Goal: Task Accomplishment & Management: Manage account settings

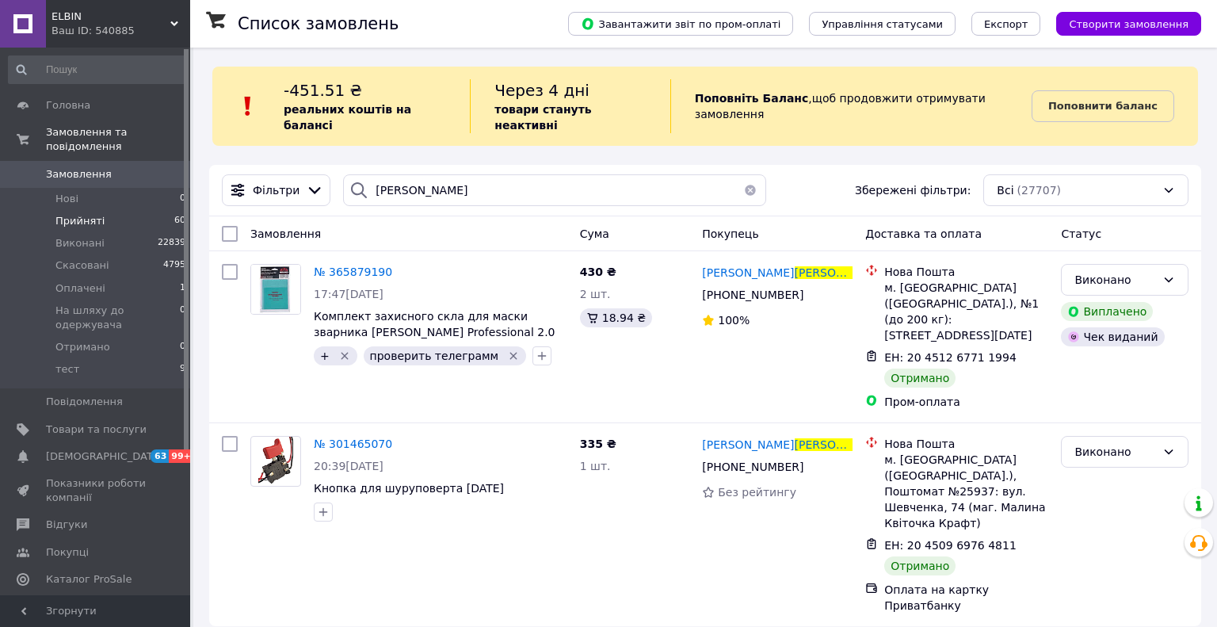
click at [77, 214] on span "Прийняті" at bounding box center [79, 221] width 49 height 14
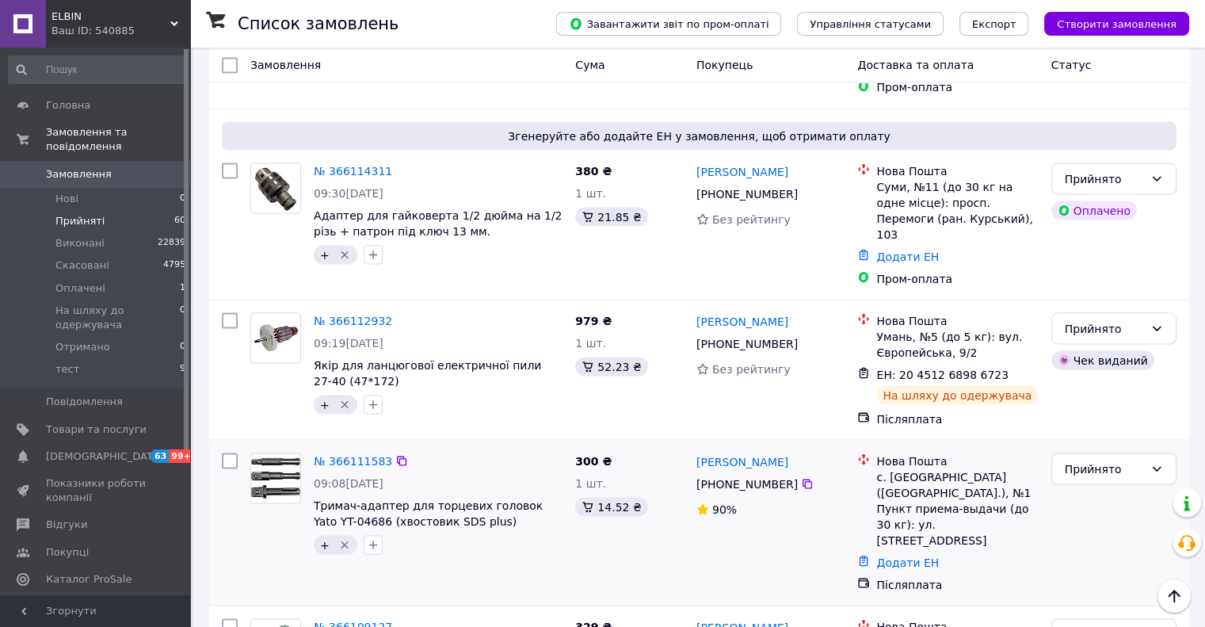
scroll to position [2931, 0]
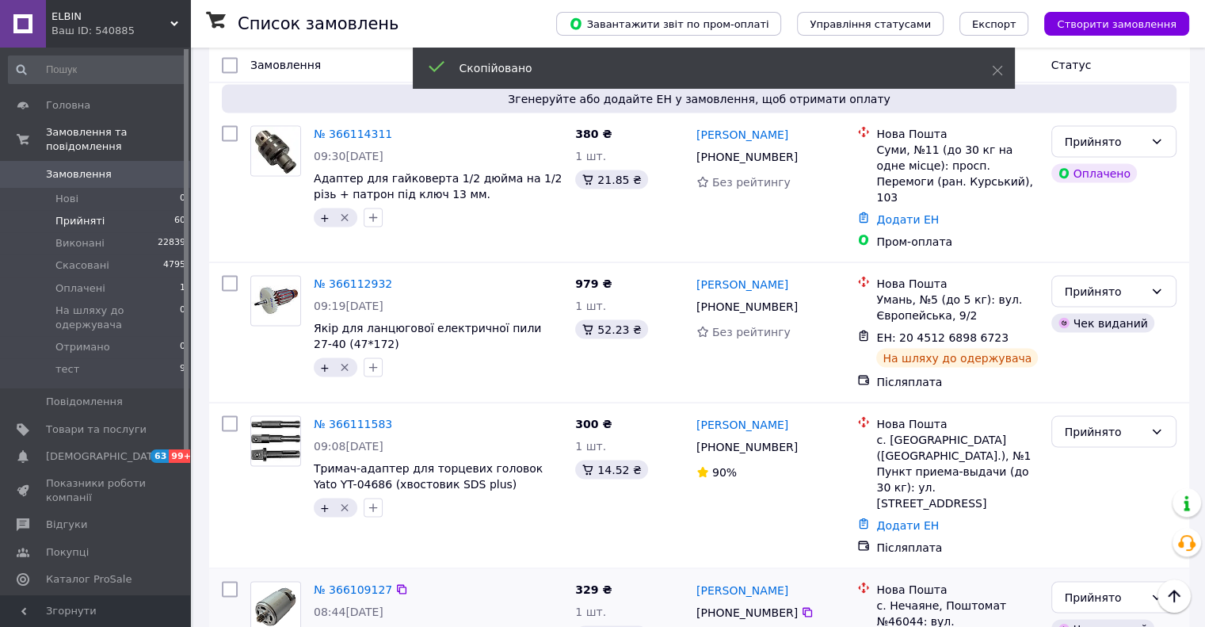
click at [718, 605] on span "[PHONE_NUMBER]" at bounding box center [746, 611] width 101 height 13
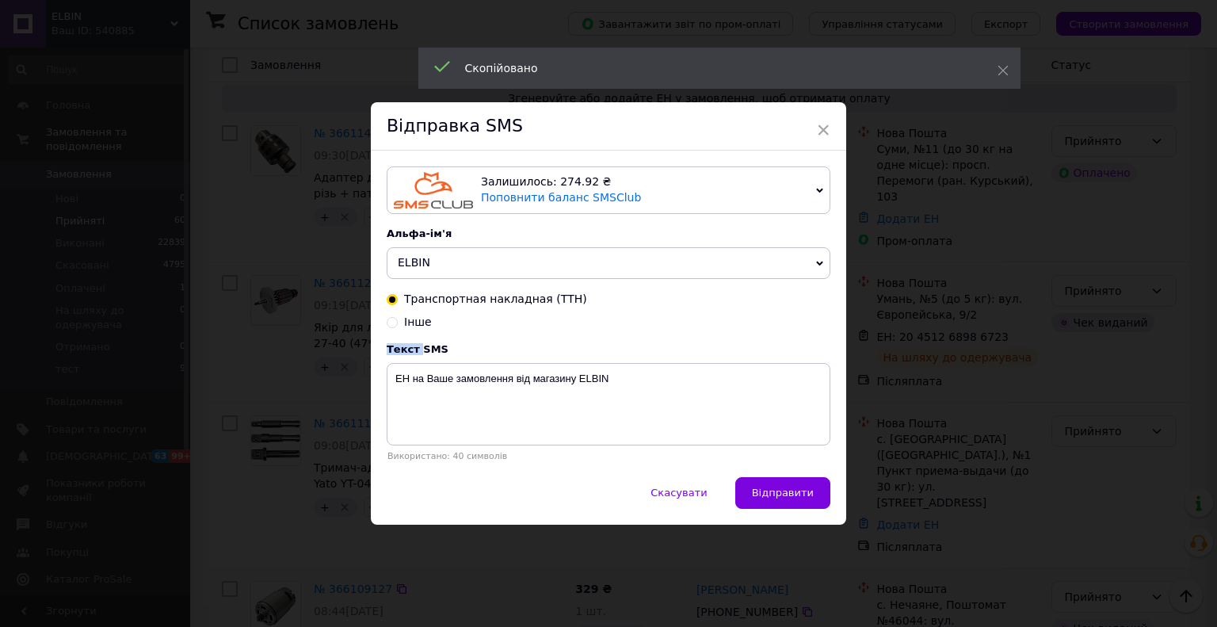
click at [718, 330] on div "Інше" at bounding box center [609, 322] width 444 height 16
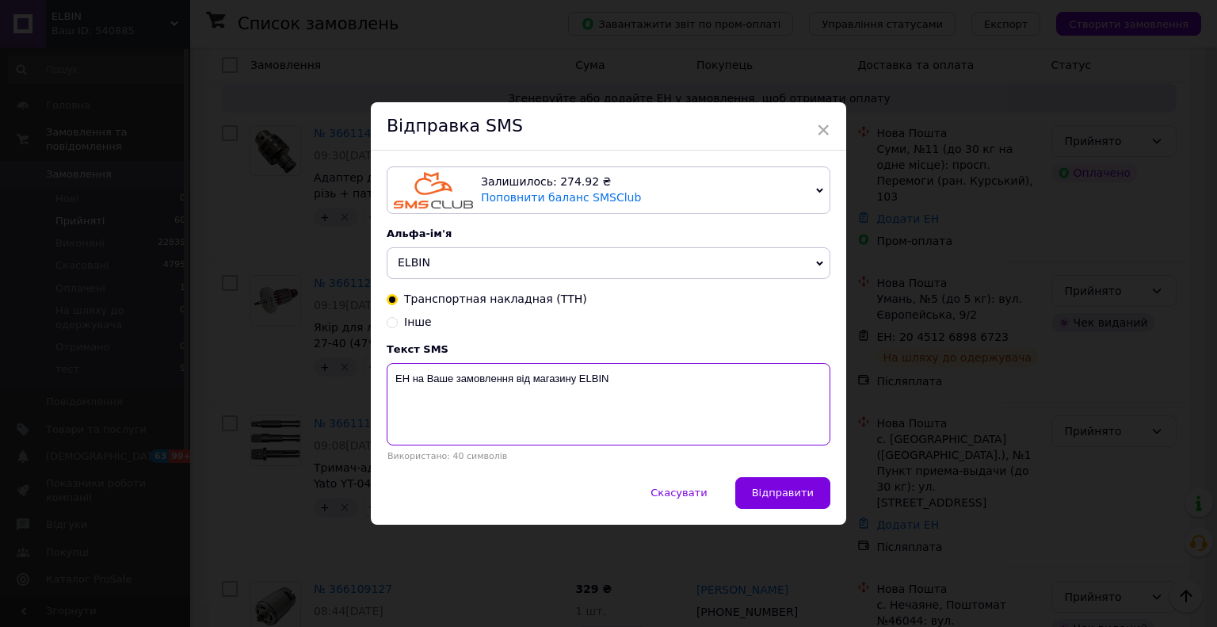
click at [406, 379] on textarea "ЕН на Ваше замовлення від магазину ELBIN" at bounding box center [609, 404] width 444 height 82
paste textarea "20451268988034"
type textarea "ЕН20451268988034 на Ваше замовлення від магазину ELBIN"
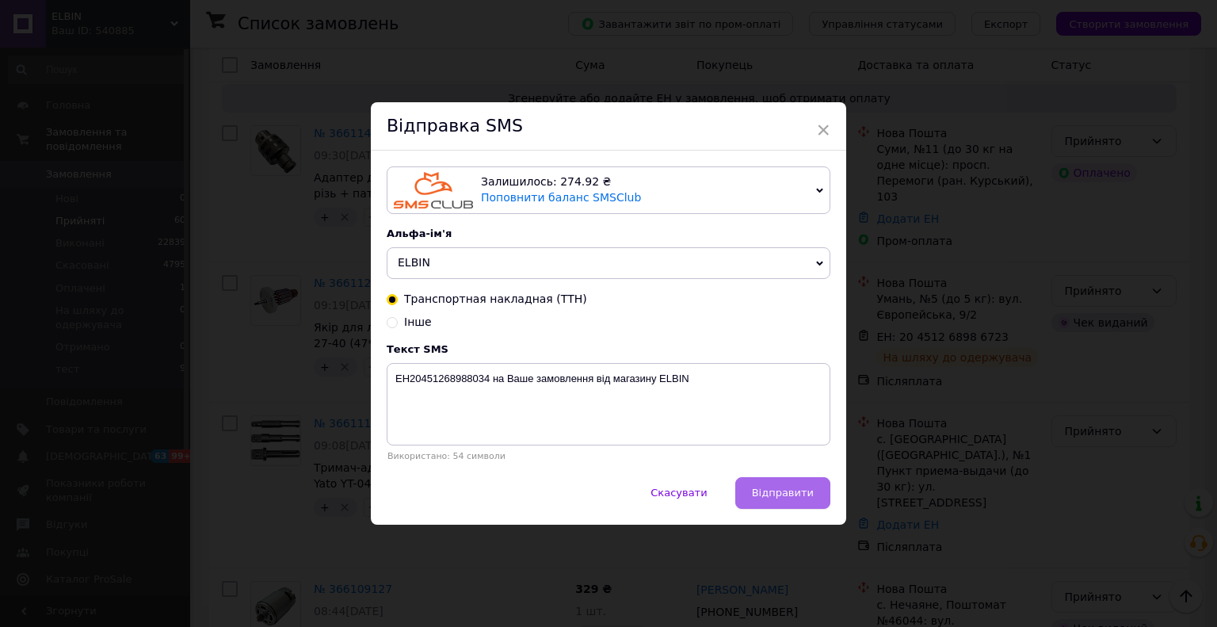
click at [783, 498] on span "Відправити" at bounding box center [783, 492] width 62 height 12
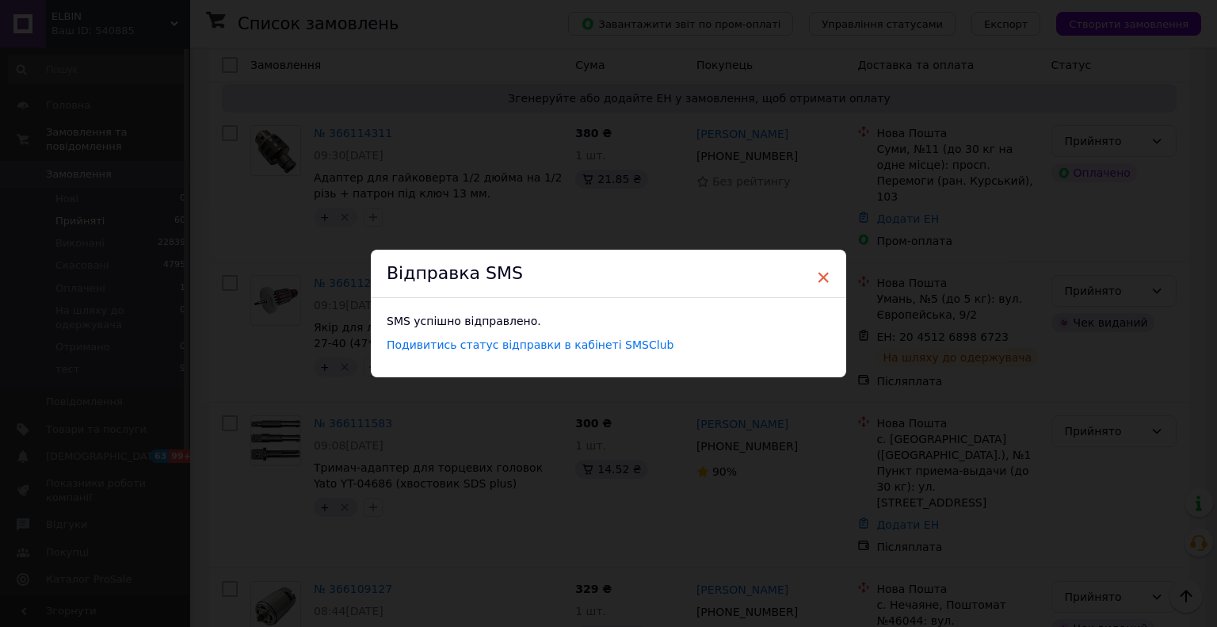
click at [821, 278] on span "×" at bounding box center [823, 277] width 14 height 27
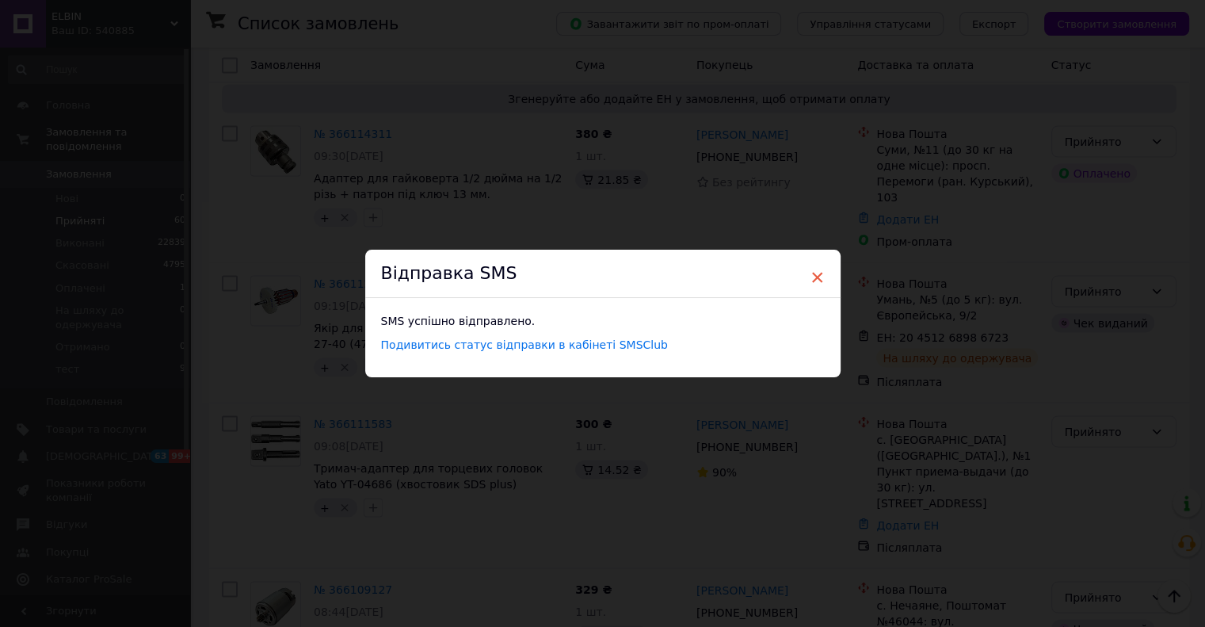
click at [815, 280] on span "×" at bounding box center [817, 277] width 14 height 27
type input "боршош"
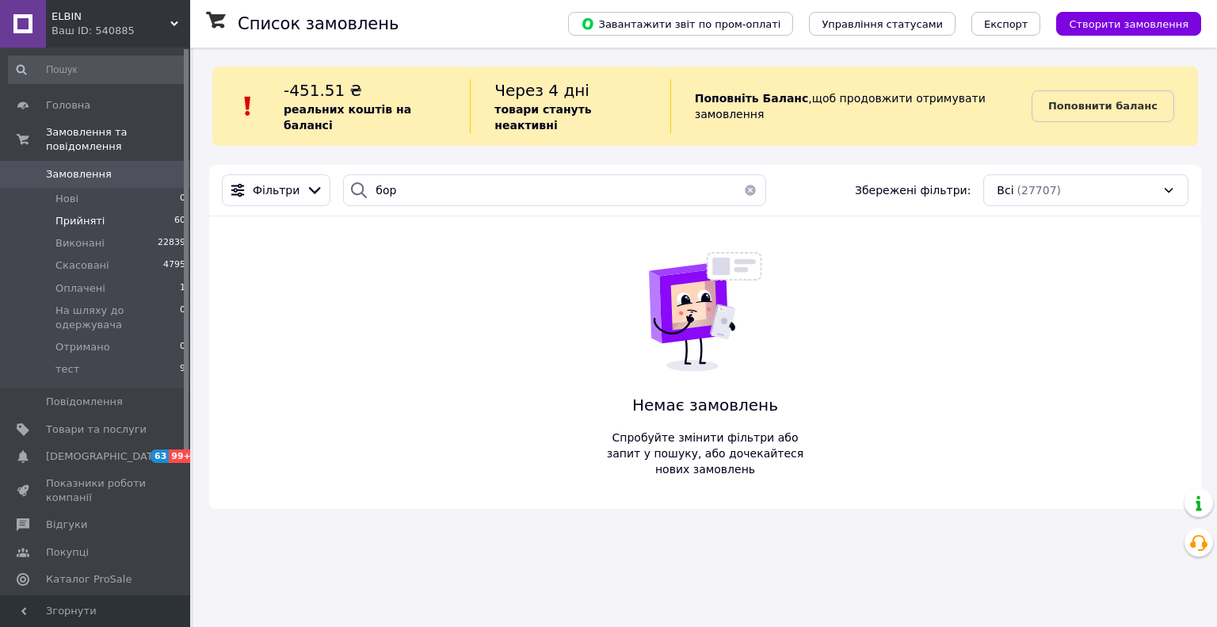
click at [88, 214] on span "Прийняті" at bounding box center [79, 221] width 49 height 14
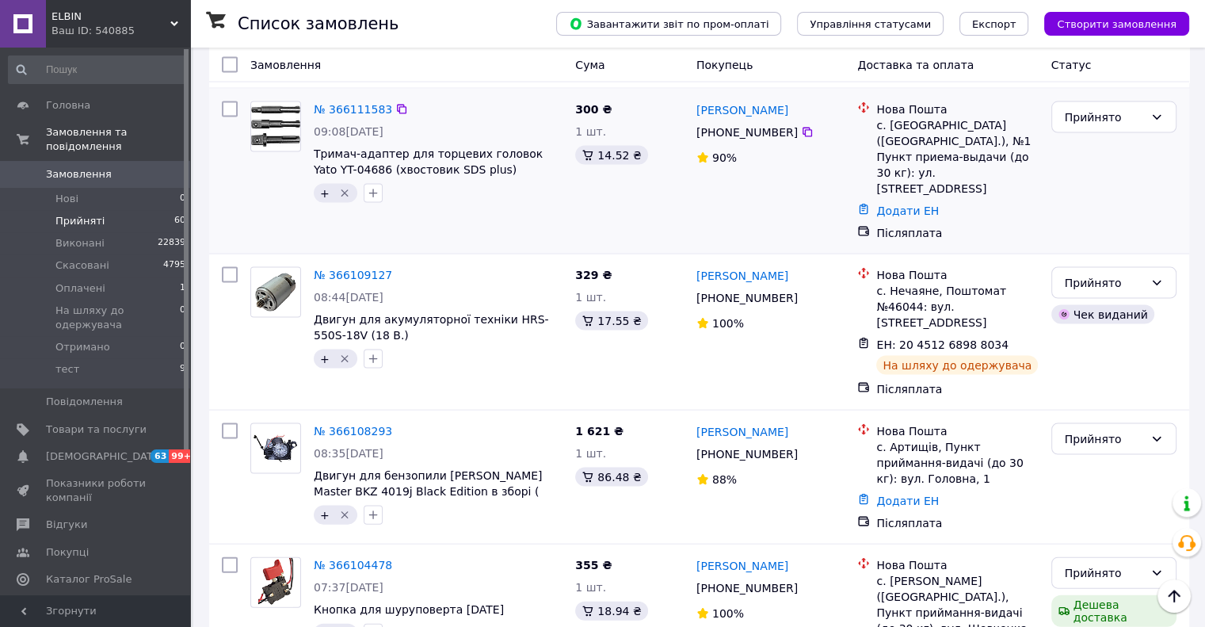
scroll to position [3248, 0]
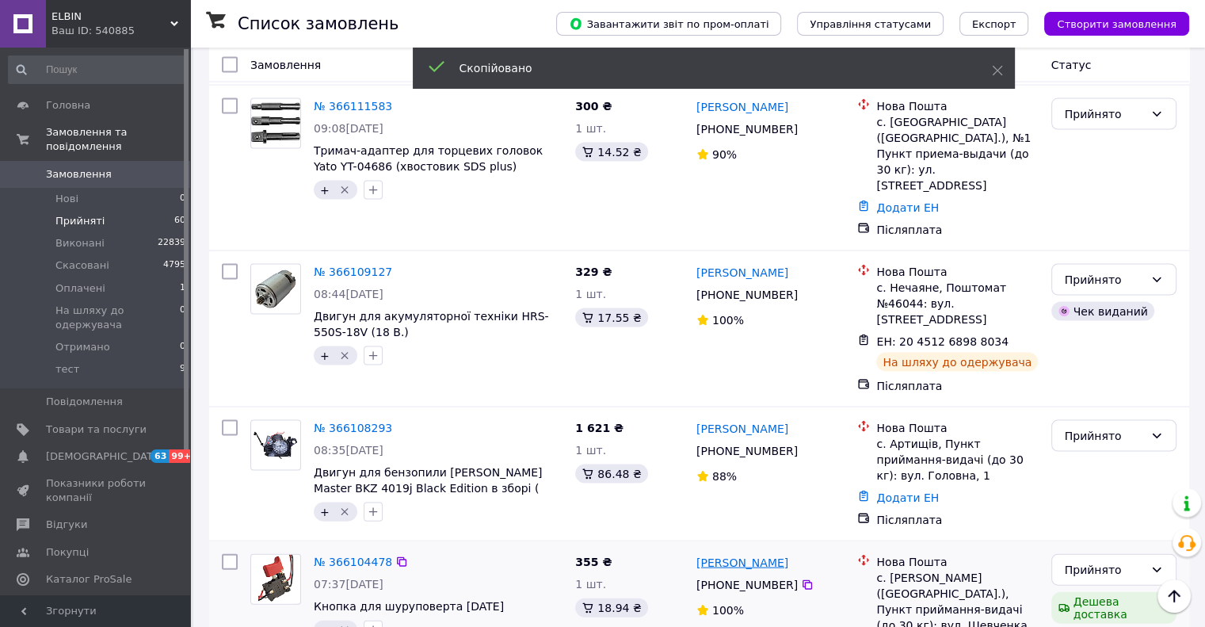
click at [727, 555] on link "[PERSON_NAME]" at bounding box center [742, 563] width 92 height 16
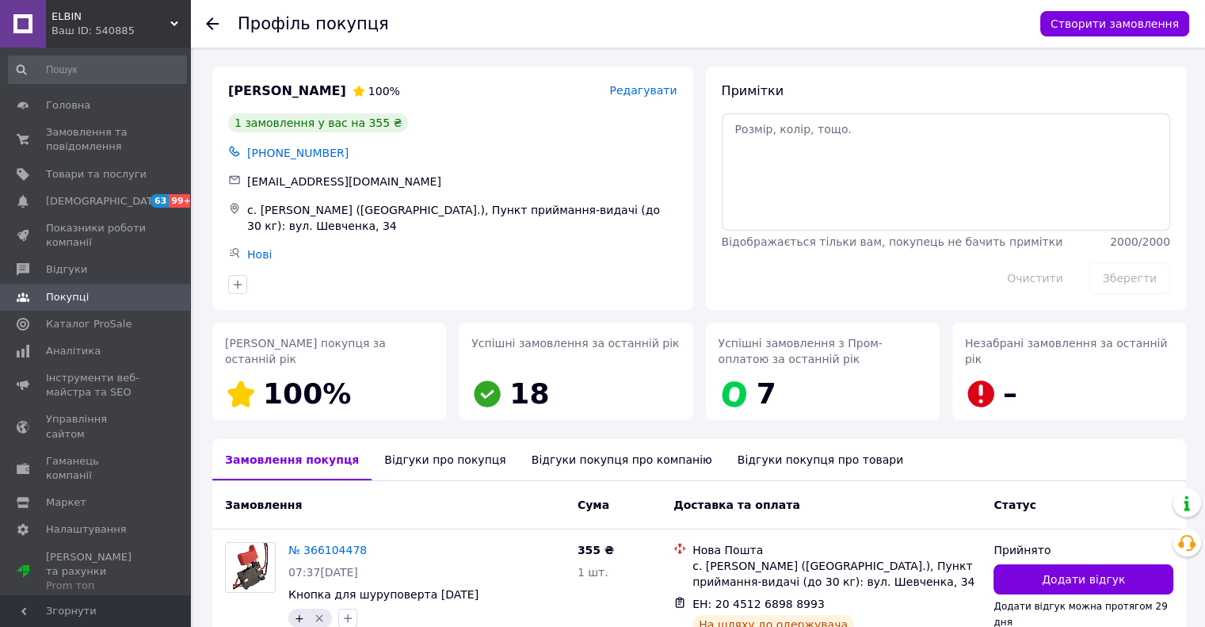
click at [212, 18] on icon at bounding box center [212, 23] width 13 height 13
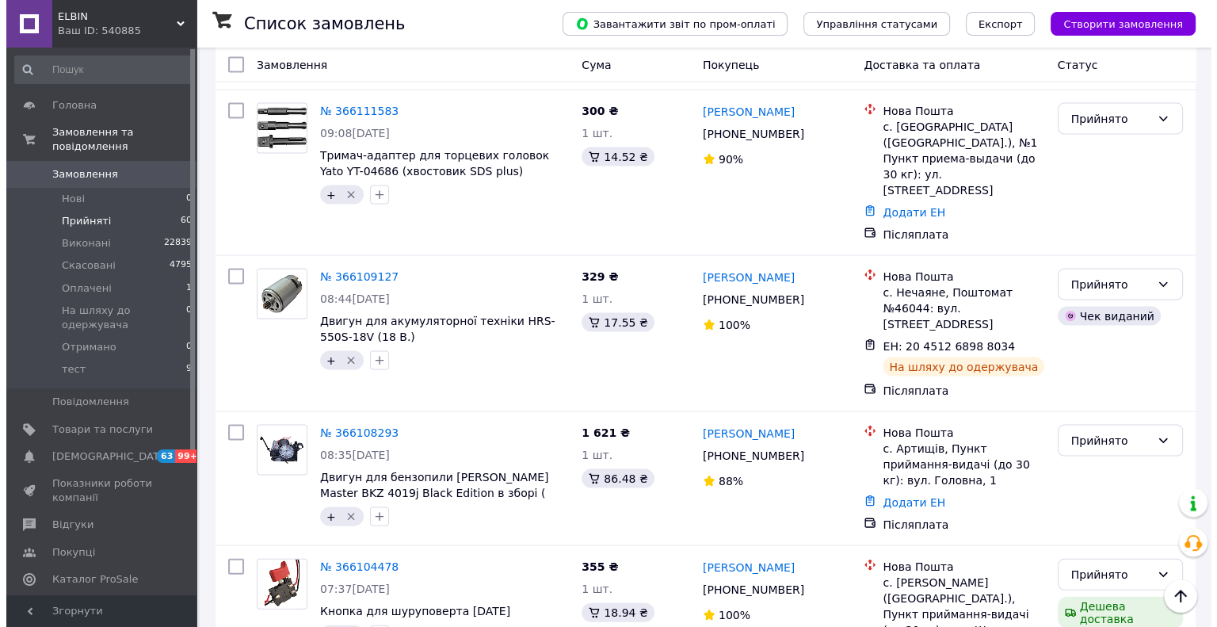
scroll to position [3248, 0]
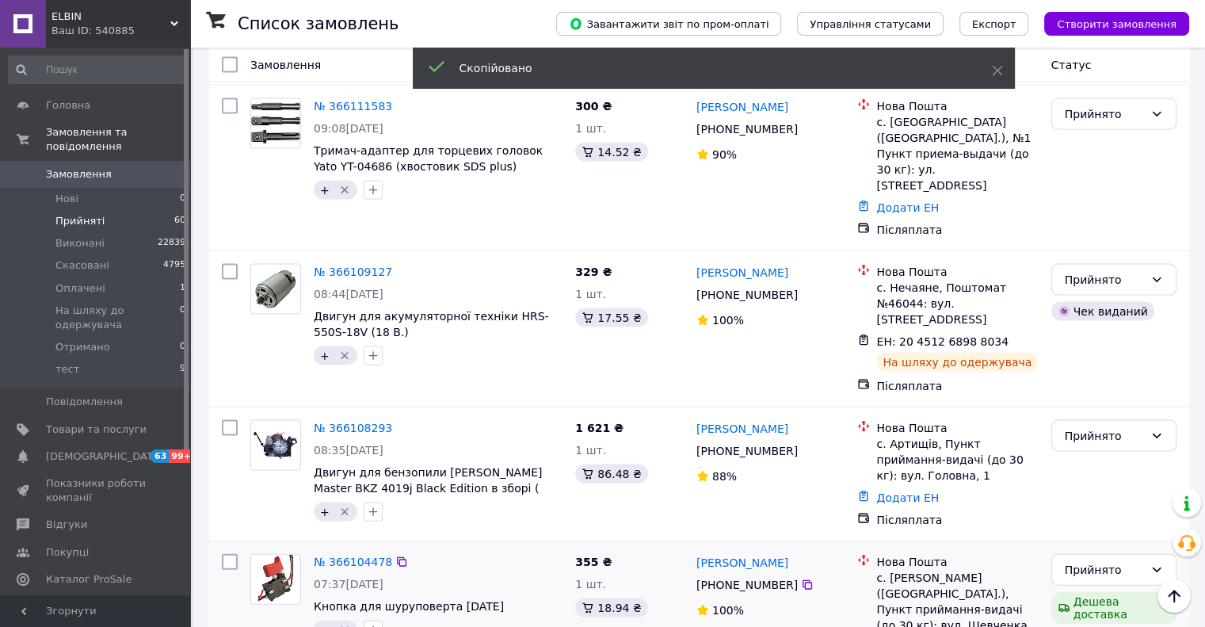
click at [728, 578] on span "+380 68 421 14 56" at bounding box center [746, 584] width 101 height 13
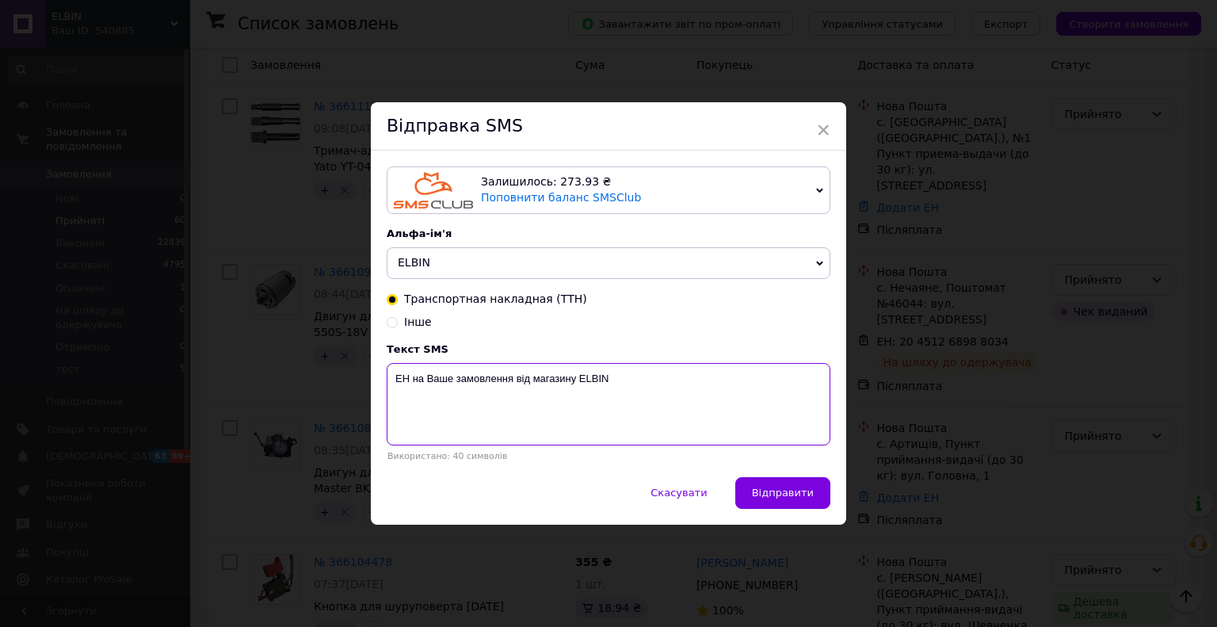
paste textarea "20451268988993"
type textarea "ЕН20451268988993 на Ваше замовлення від магазину ELBIN"
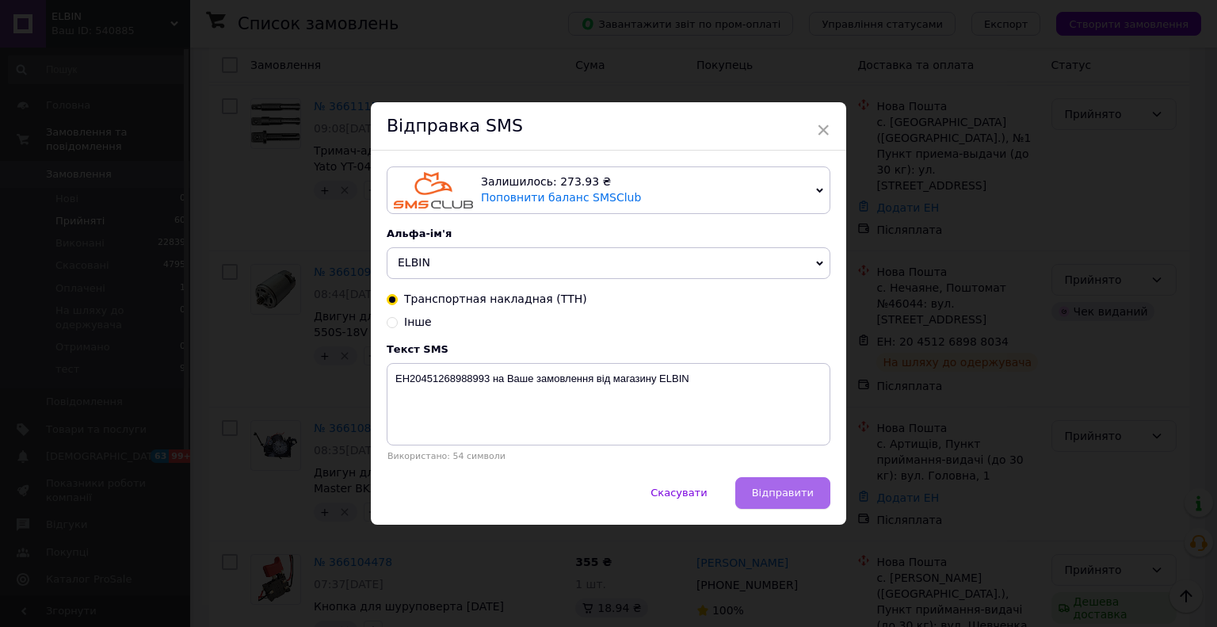
click at [783, 494] on span "Відправити" at bounding box center [783, 492] width 62 height 12
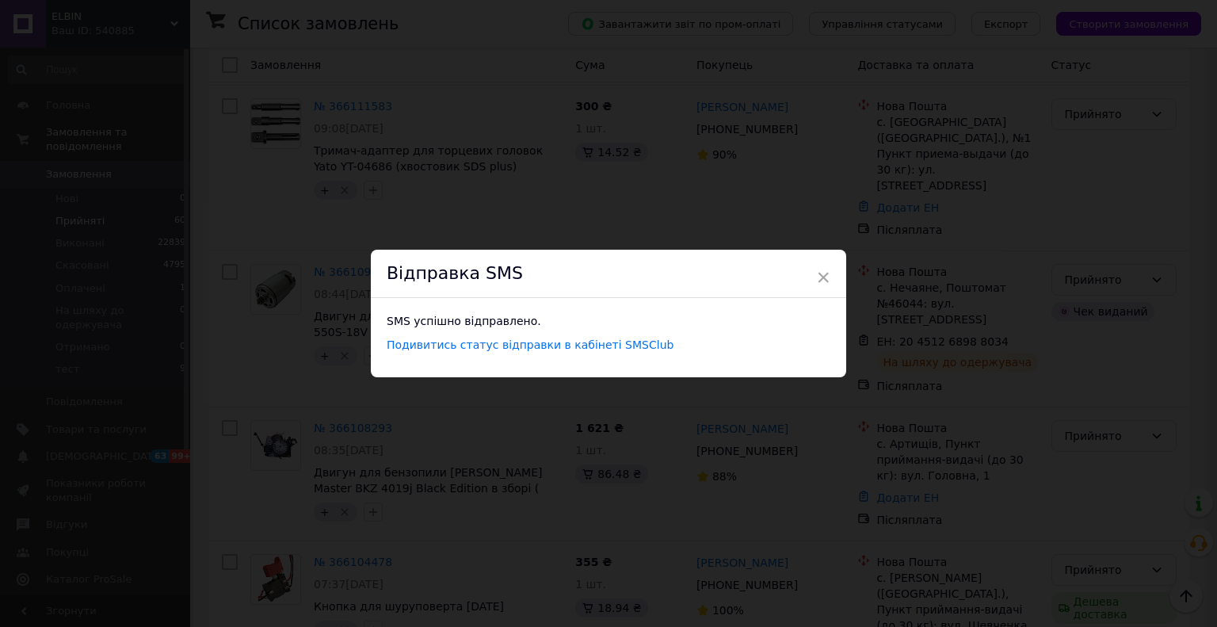
type input "бор"
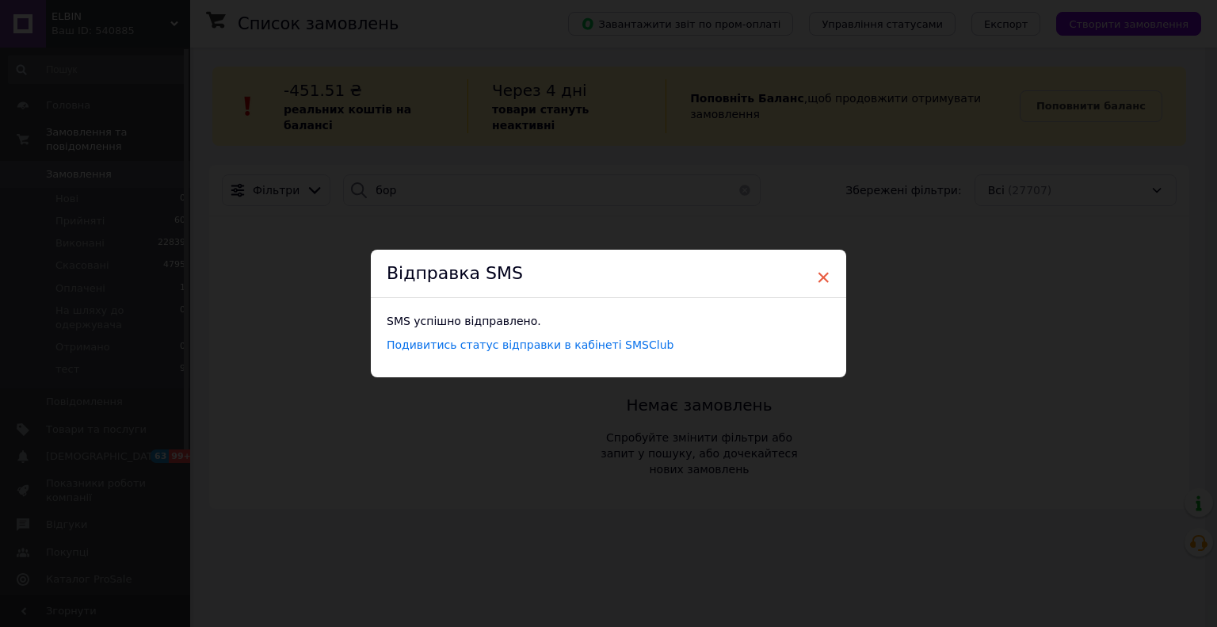
click at [821, 274] on span "×" at bounding box center [823, 277] width 14 height 27
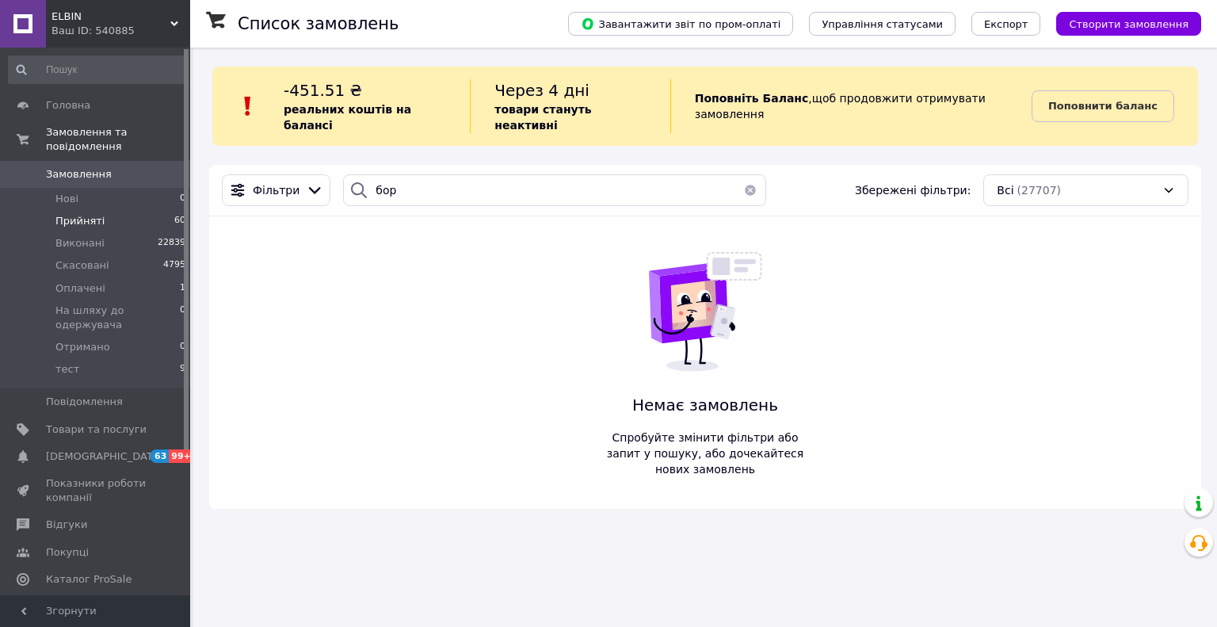
click at [78, 214] on span "Прийняті" at bounding box center [79, 221] width 49 height 14
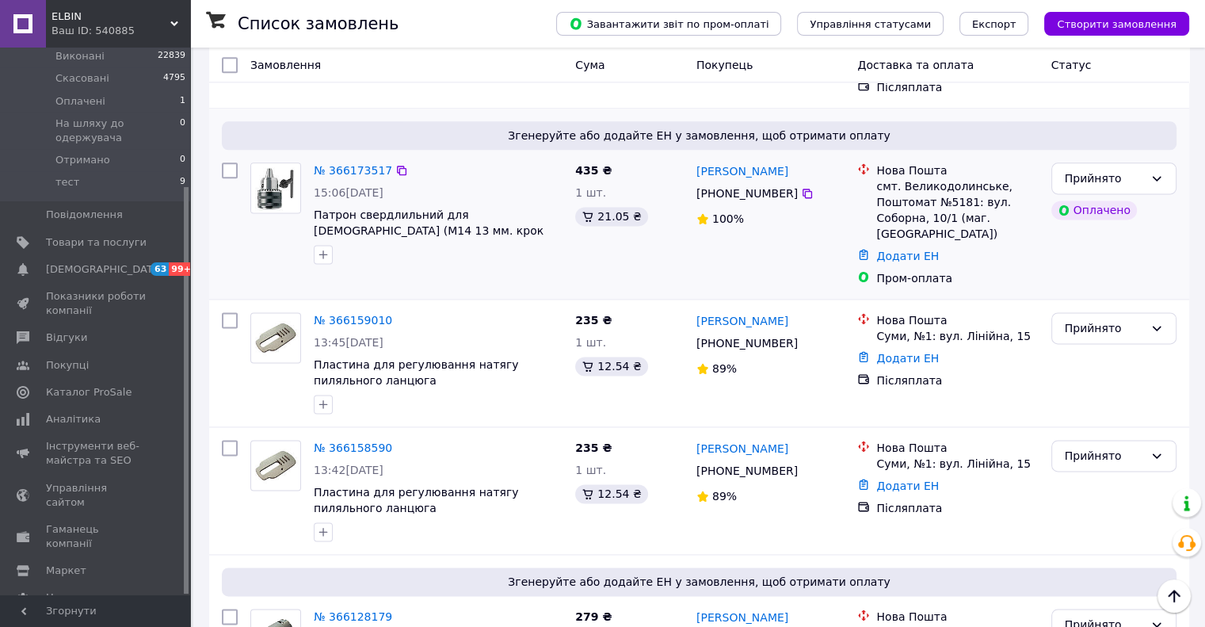
scroll to position [1776, 0]
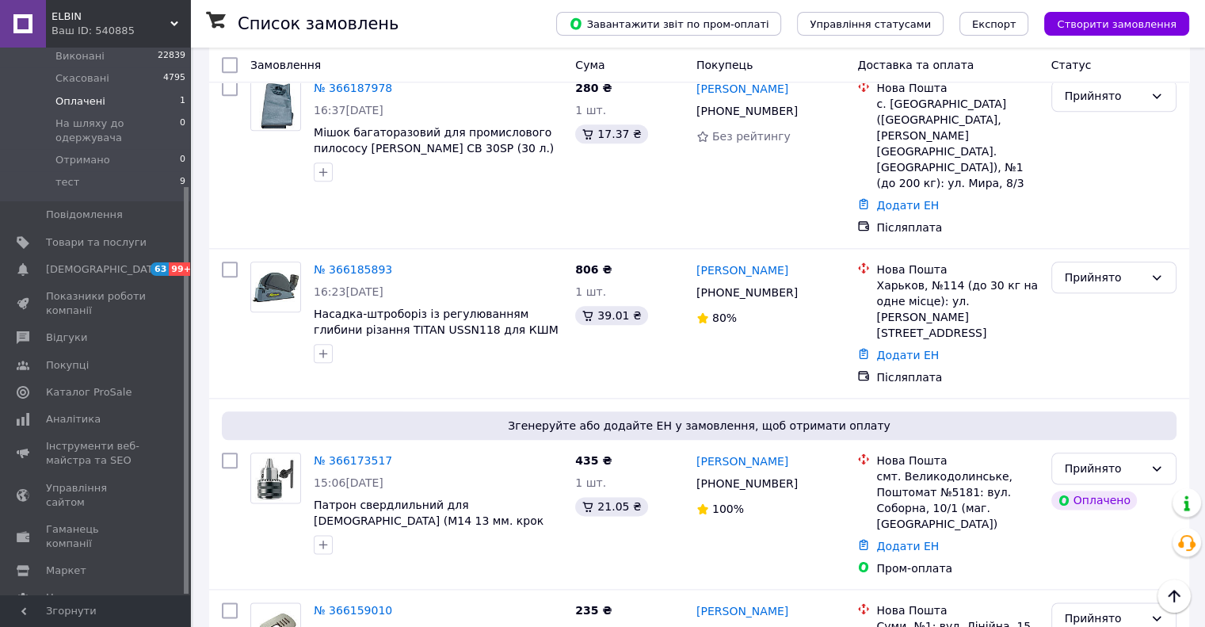
click at [95, 94] on span "Оплачені" at bounding box center [80, 101] width 50 height 14
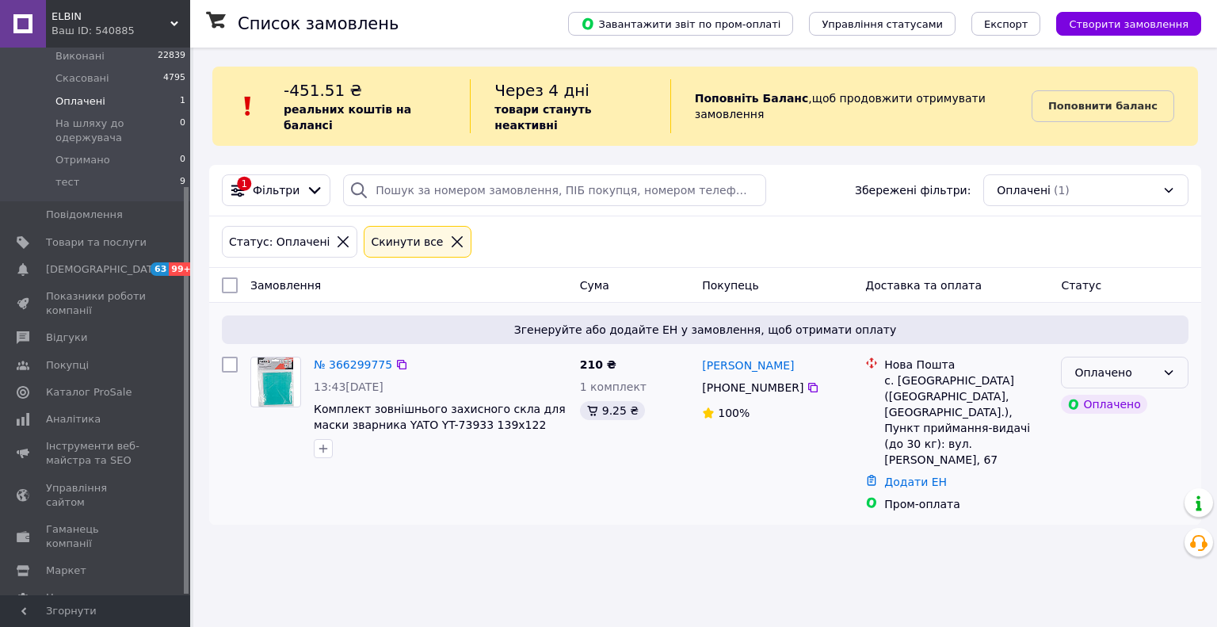
click at [1165, 366] on icon at bounding box center [1168, 372] width 13 height 13
click at [1112, 393] on li "Прийнято" at bounding box center [1125, 390] width 126 height 29
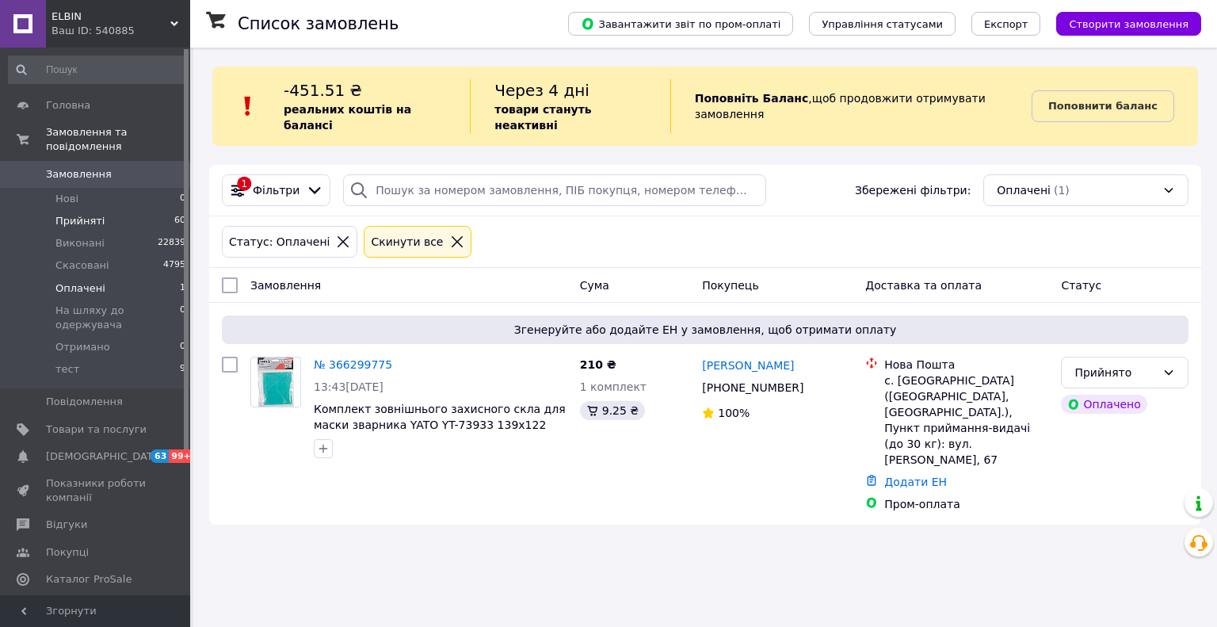
click at [83, 214] on span "Прийняті" at bounding box center [79, 221] width 49 height 14
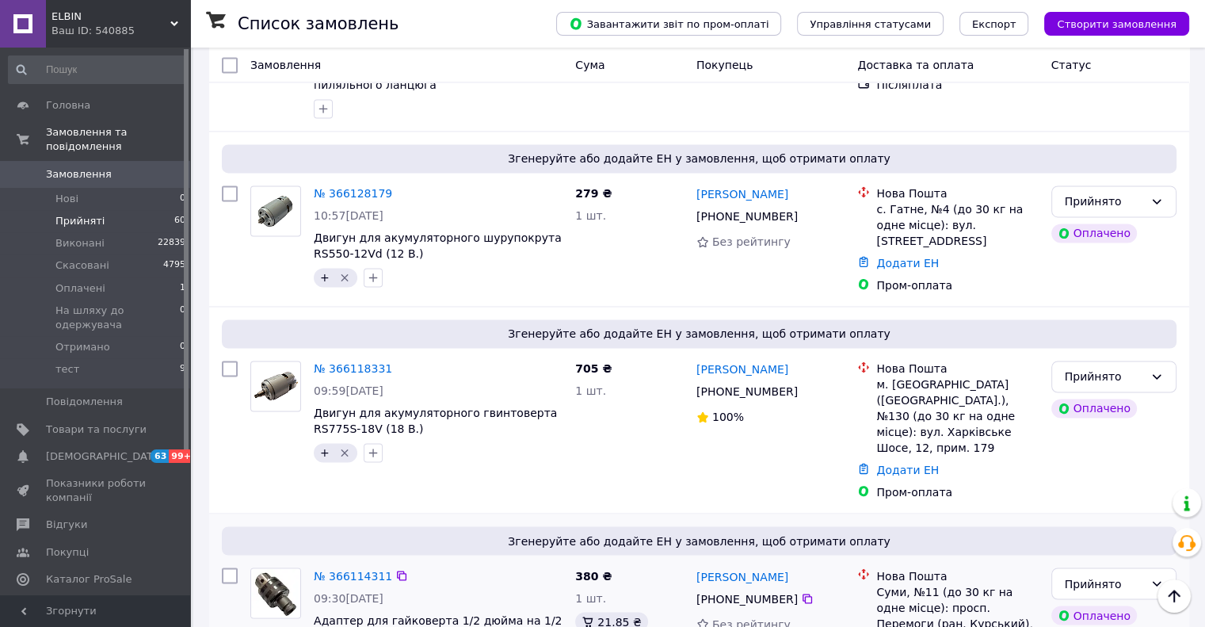
scroll to position [2806, 0]
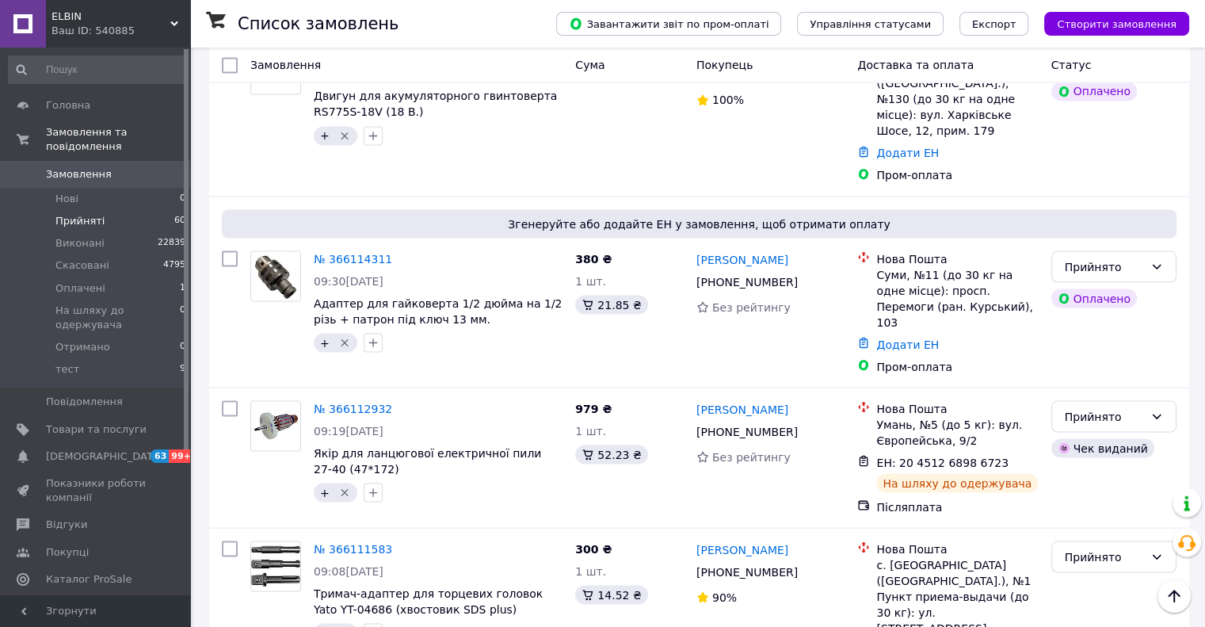
click at [490, 566] on li "по 100 позицій" at bounding box center [475, 560] width 115 height 29
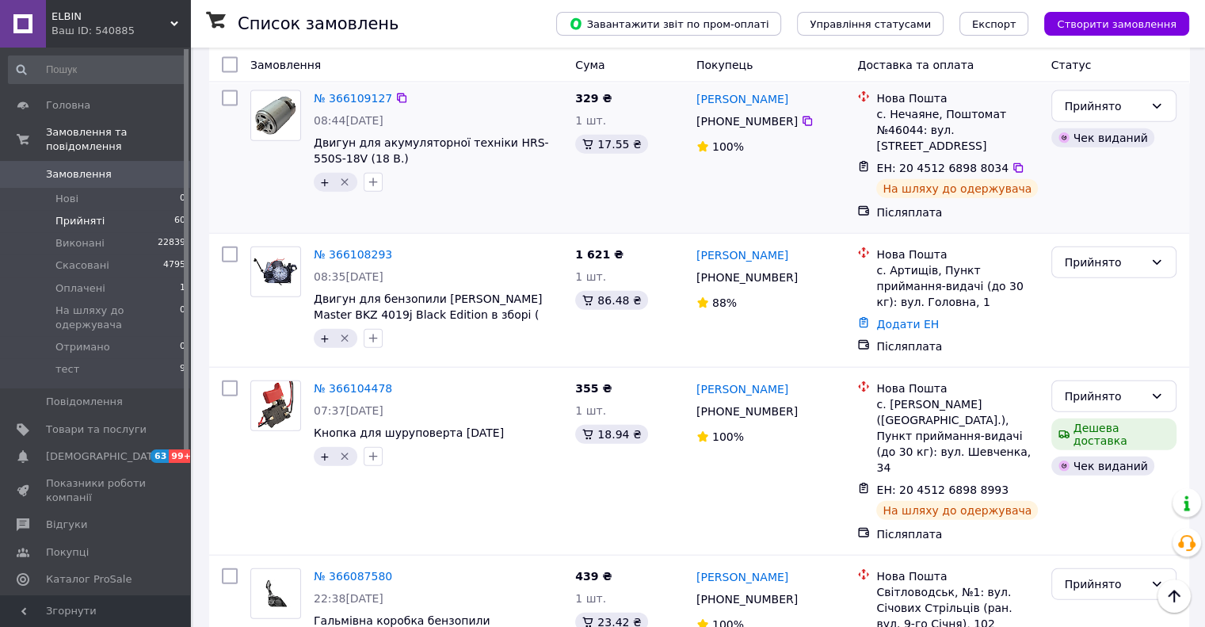
scroll to position [3723, 0]
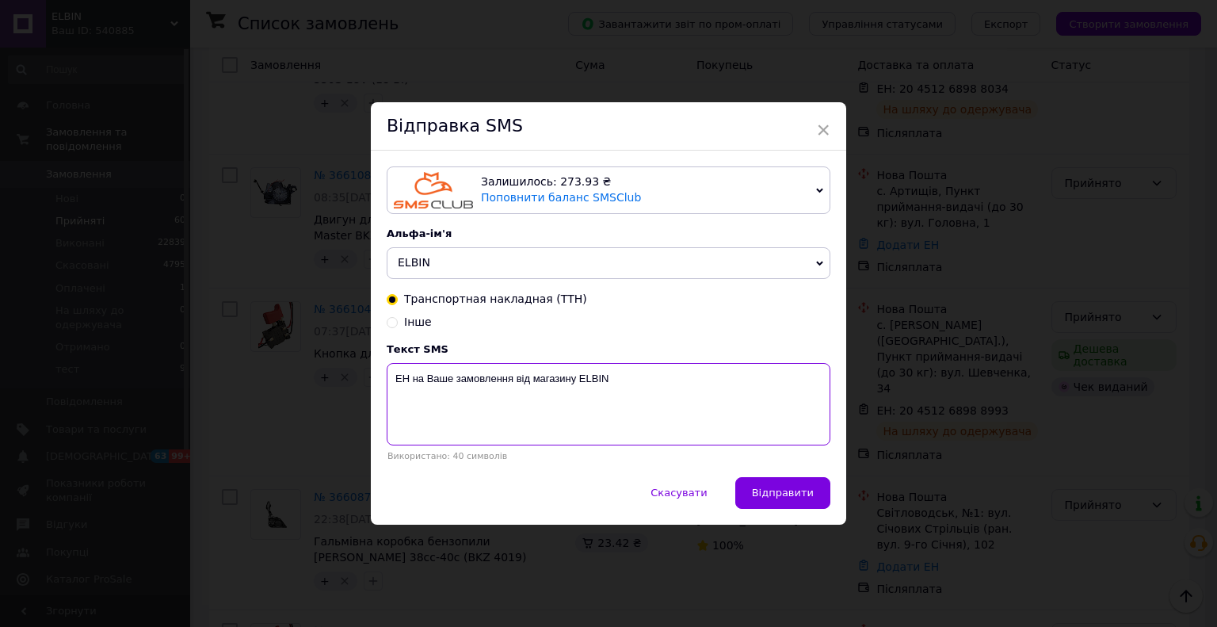
paste textarea "20451268989931"
type textarea "ЕН20451268989931 на Ваше замовлення від магазину ELBIN"
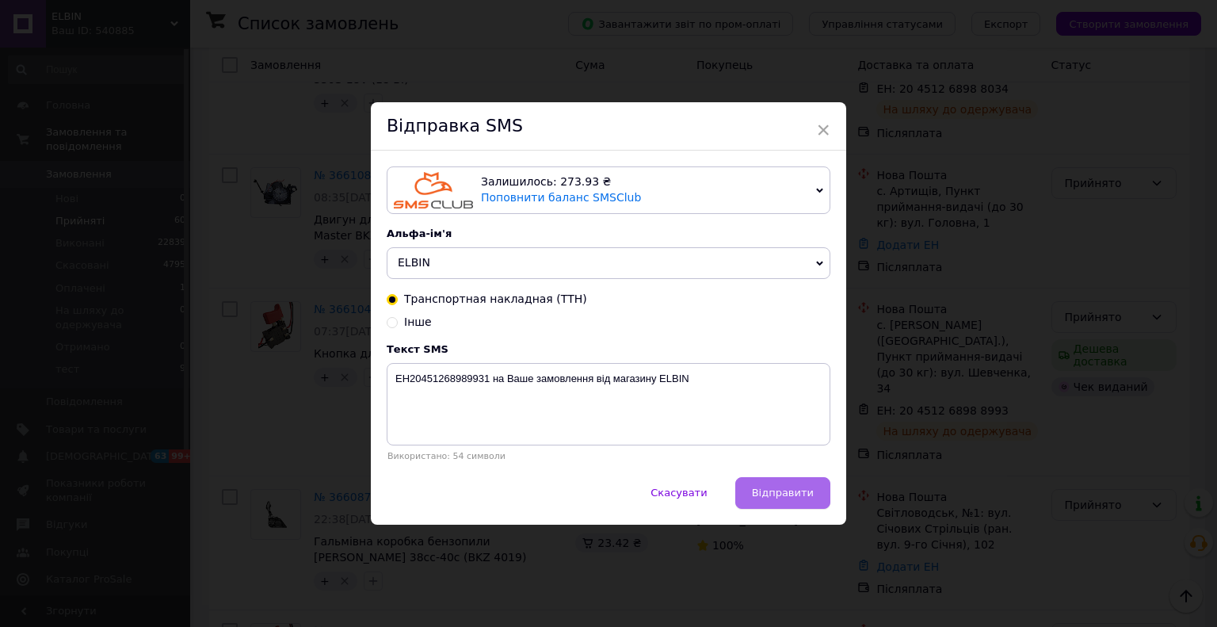
click at [786, 497] on span "Відправити" at bounding box center [783, 492] width 62 height 12
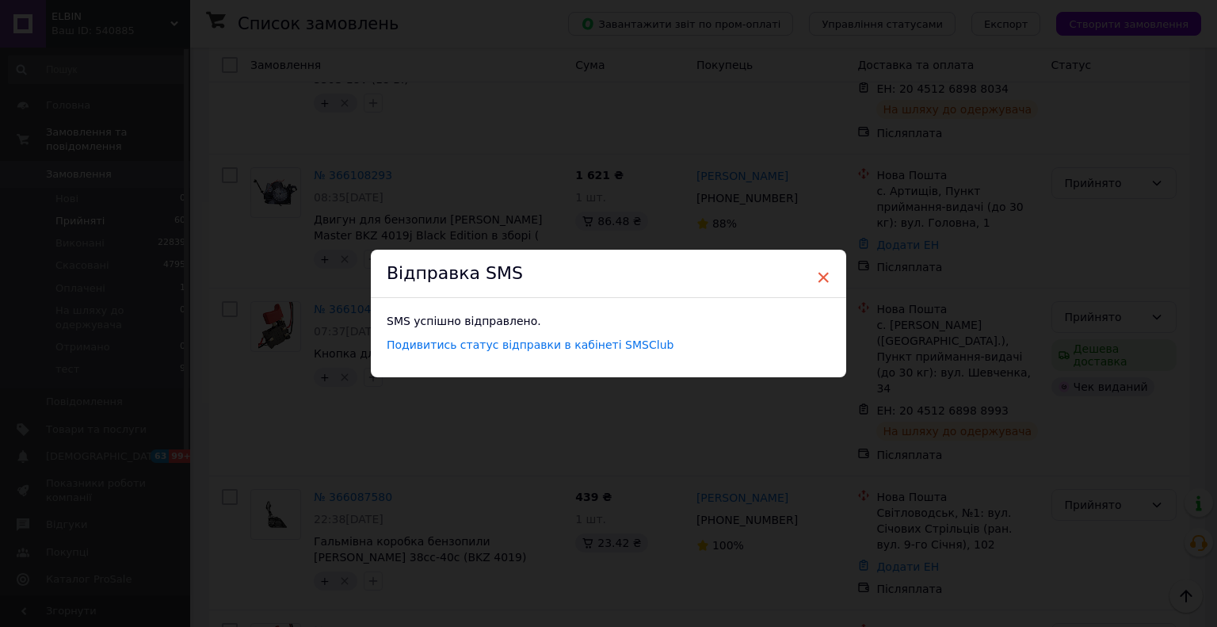
click at [821, 281] on span "×" at bounding box center [823, 277] width 14 height 27
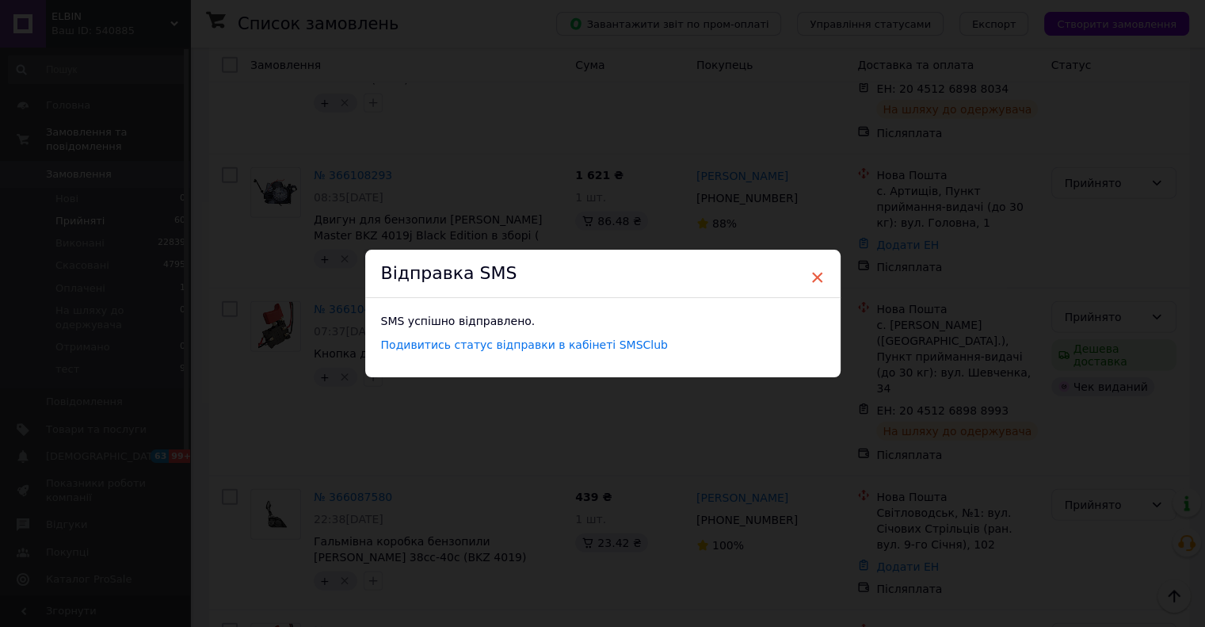
click at [814, 280] on span "×" at bounding box center [817, 277] width 14 height 27
click at [971, 166] on div "× Відправка SMS SMS успішно відправлено. Подивитись статус відправки в кабінеті…" at bounding box center [602, 313] width 1205 height 627
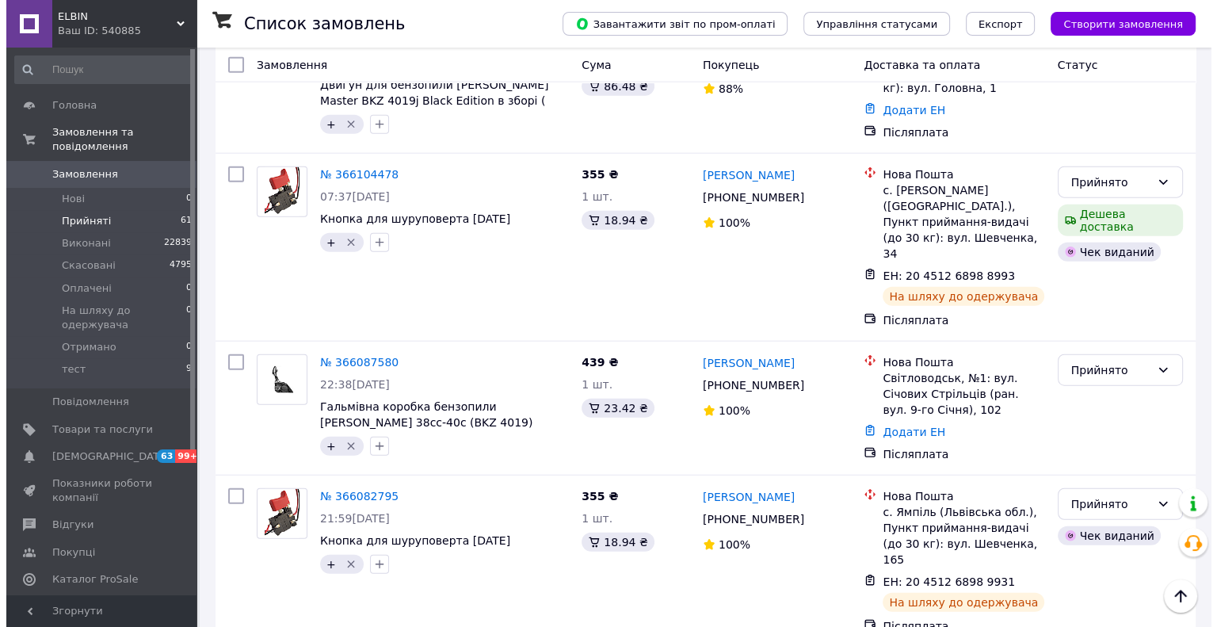
scroll to position [3882, 0]
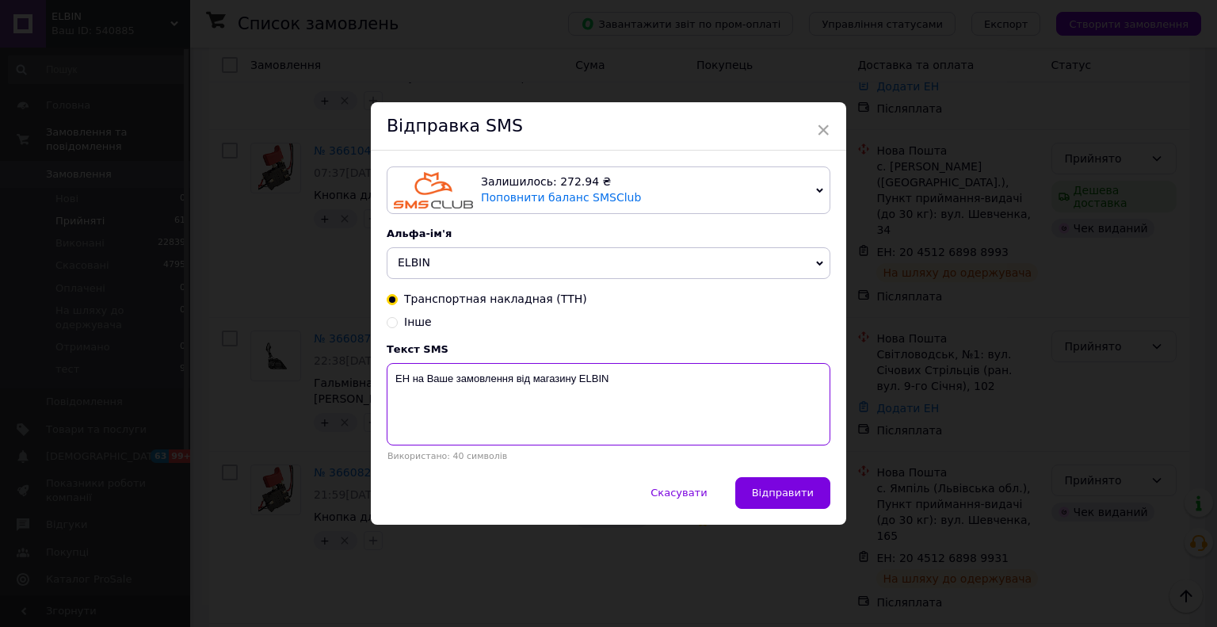
paste textarea "20451268990980"
type textarea "ЕН20451268990980 на Ваше замовлення від магазину ELBIN"
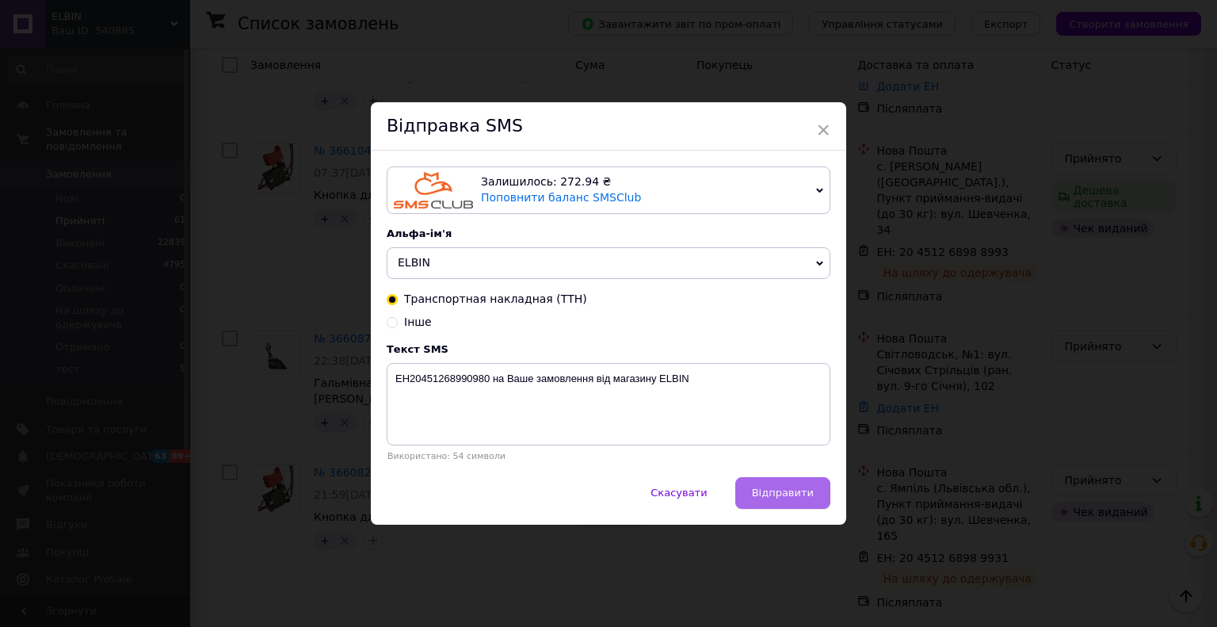
click at [787, 498] on span "Відправити" at bounding box center [783, 492] width 62 height 12
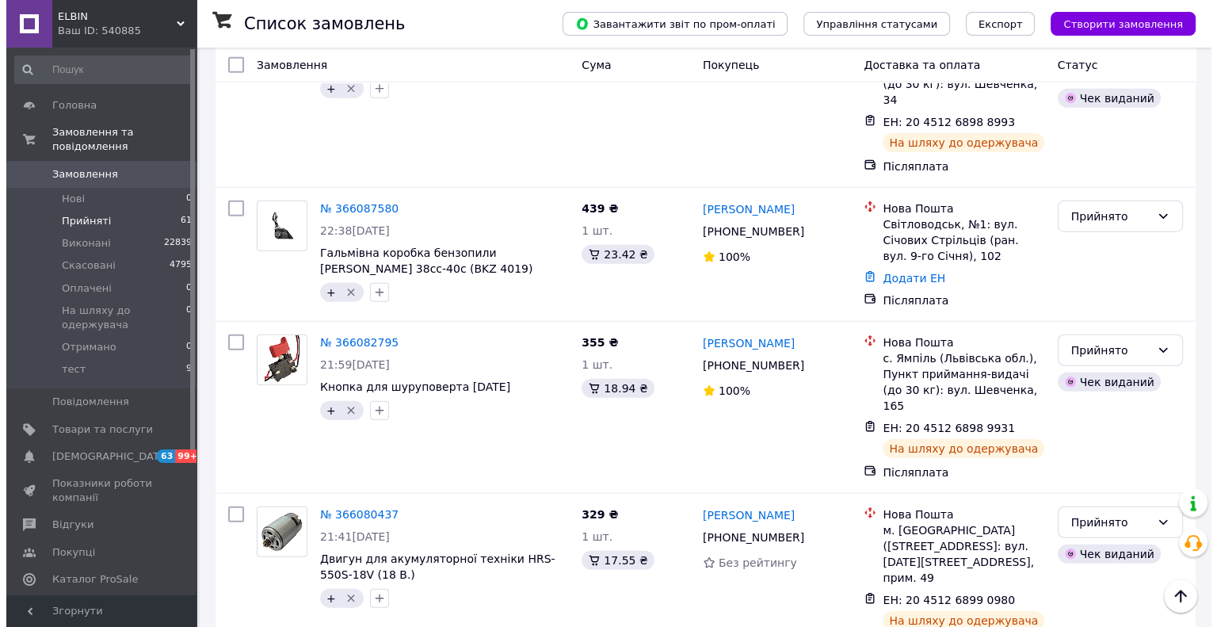
scroll to position [4037, 0]
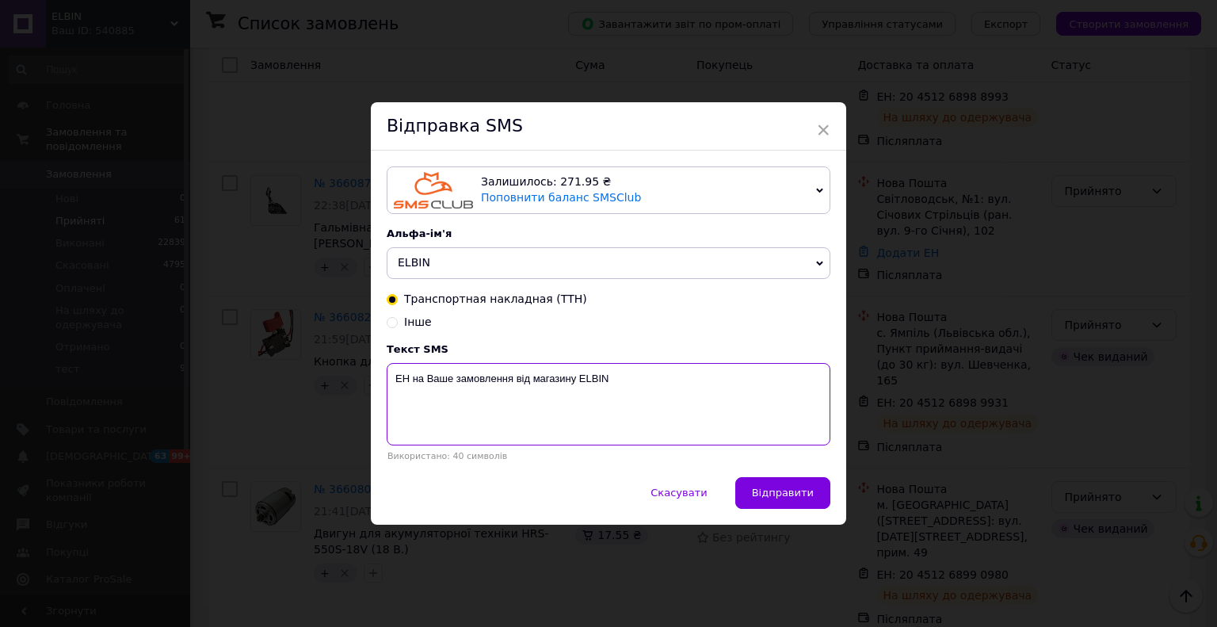
paste textarea "20451268991875"
type textarea "ЕН20451268991875 на Ваше замовлення від магазину ELBIN"
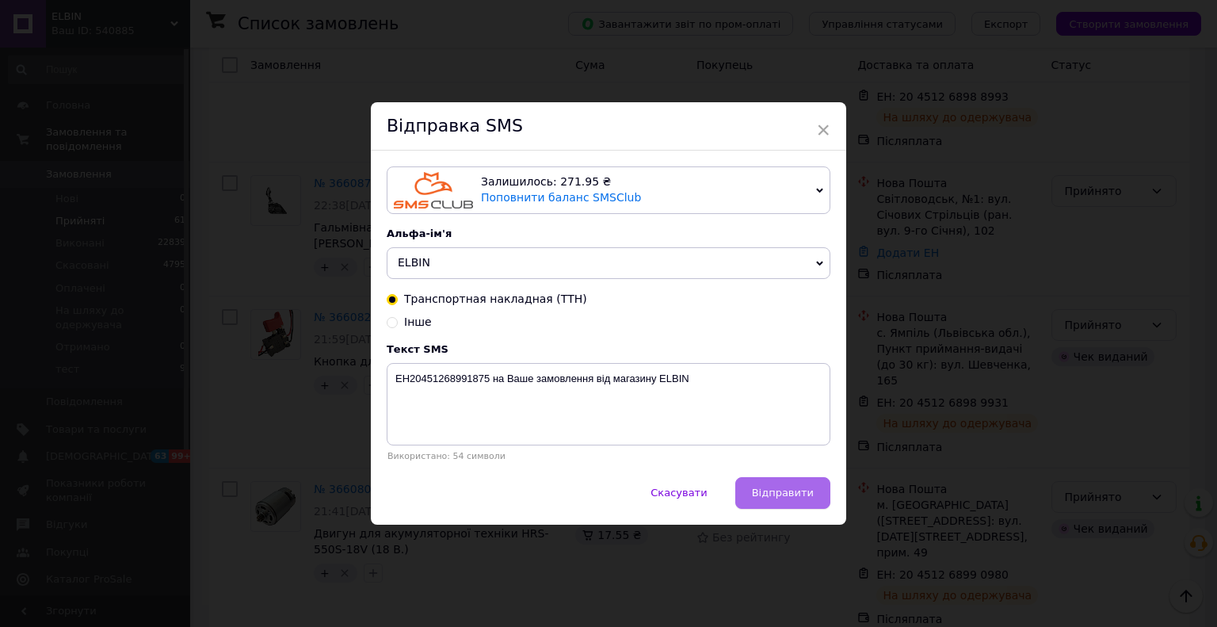
click at [780, 494] on span "Відправити" at bounding box center [783, 492] width 62 height 12
